Goal: Check status: Check status

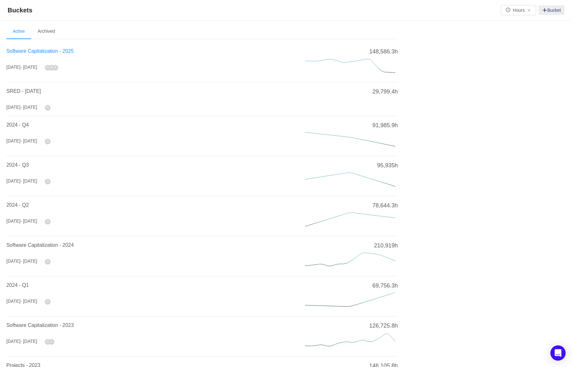
click at [56, 53] on span "Software Capitalization - 2025" at bounding box center [39, 50] width 67 height 5
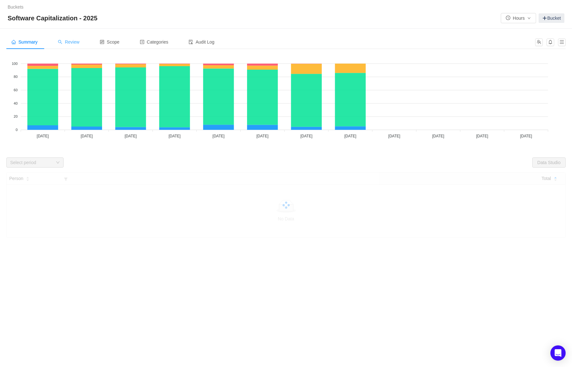
click at [81, 39] on div "Review" at bounding box center [69, 42] width 32 height 14
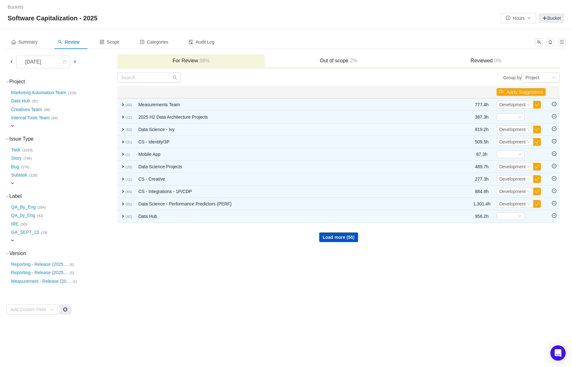
click at [11, 238] on span "expand" at bounding box center [12, 240] width 5 height 5
click at [27, 238] on div "Select value" at bounding box center [37, 241] width 50 height 6
type input "C"
type input "CapEligble"
click at [180, 328] on div "Buckets / / Software Capitalization - 2025 Hours Bucket Summary Review Scope Ca…" at bounding box center [286, 183] width 572 height 367
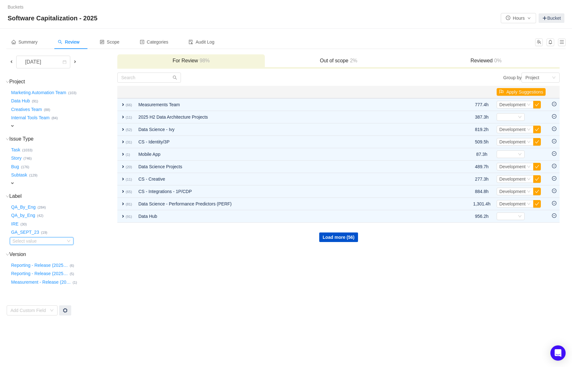
click at [51, 241] on td "Project (66) hide Marketing Automation Team … (103) Data Hub … (91) Creatives T…" at bounding box center [61, 194] width 111 height 244
click at [52, 240] on div "Select value" at bounding box center [37, 241] width 50 height 6
click at [166, 276] on td "Group by Project You will see tickets here after they were marked as out of sco…" at bounding box center [338, 194] width 443 height 244
